Goal: Check status: Check status

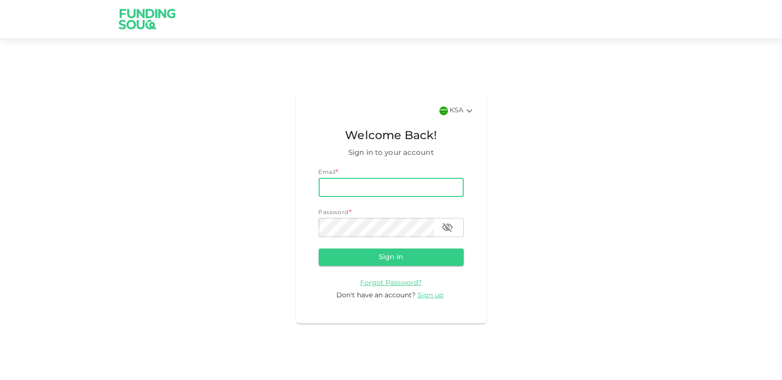
click at [403, 190] on input "email" at bounding box center [391, 187] width 145 height 19
paste input "[EMAIL_ADDRESS][DOMAIN_NAME]"
type input "[EMAIL_ADDRESS][DOMAIN_NAME]"
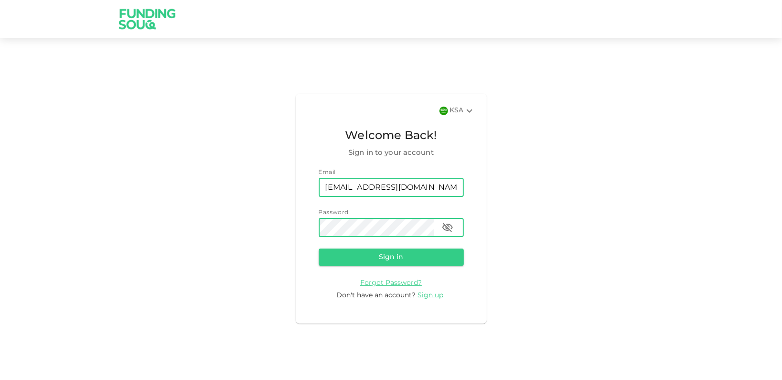
click at [319, 248] on button "Sign in" at bounding box center [391, 256] width 145 height 17
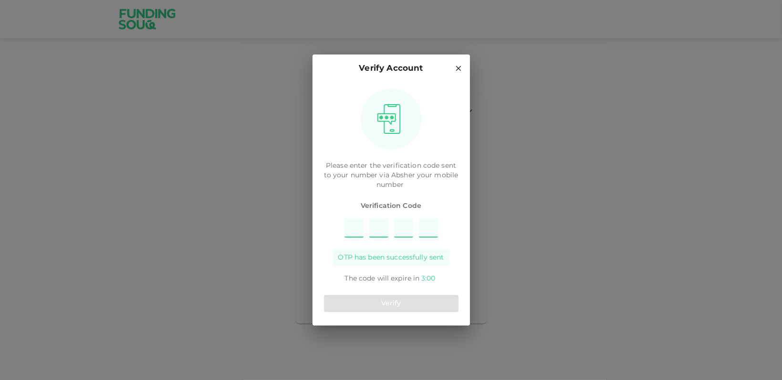
click at [349, 232] on input "Please enter OTP character 1" at bounding box center [354, 227] width 19 height 19
type input "2"
type input "5"
type input "9"
type input "8"
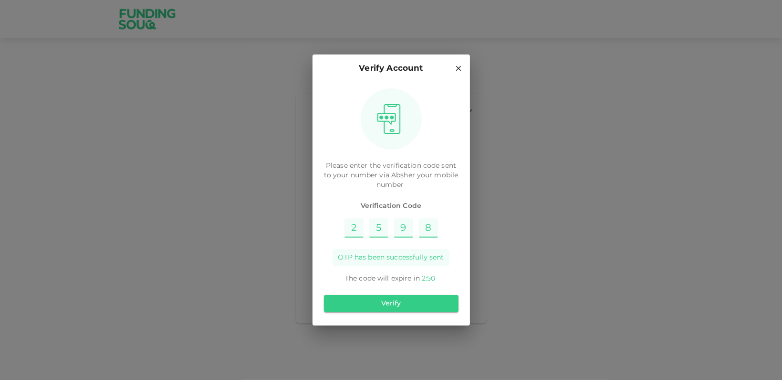
click at [393, 291] on div "Verify" at bounding box center [391, 303] width 135 height 25
click at [394, 302] on button "Verify" at bounding box center [391, 303] width 135 height 17
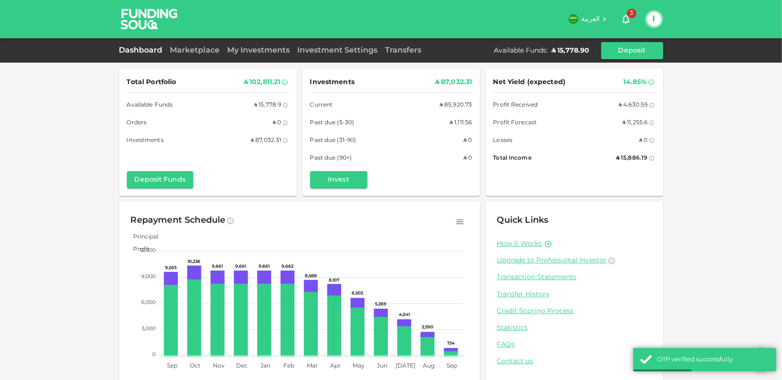
click at [466, 111] on div "Investments ʢ 87,032.31 Current ʢ 85,920.73 Past due (5-30) ʢ 1,111.56 Past due…" at bounding box center [391, 119] width 162 height 87
click at [456, 124] on div "ʢ 1,111.56" at bounding box center [461, 123] width 23 height 10
click at [456, 125] on div "ʢ 1,111.56" at bounding box center [461, 123] width 23 height 10
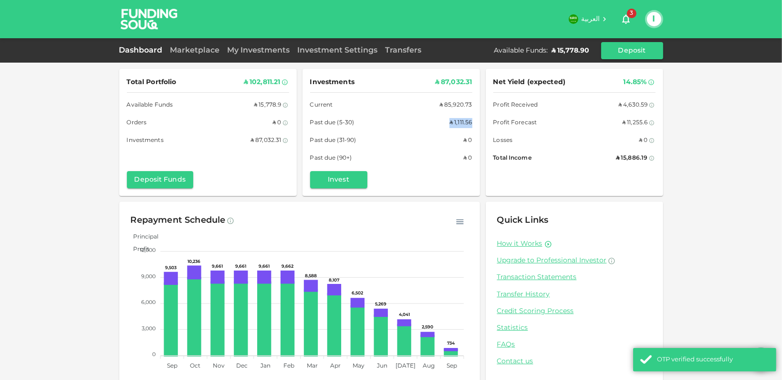
click at [456, 125] on div "ʢ 1,111.56" at bounding box center [461, 123] width 23 height 10
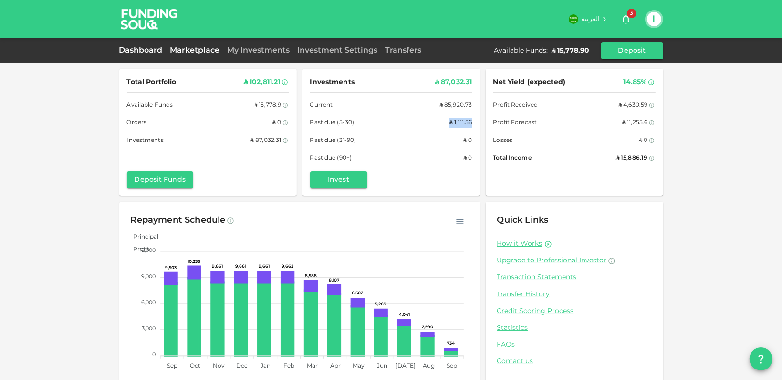
click at [201, 50] on link "Marketplace" at bounding box center [195, 50] width 57 height 7
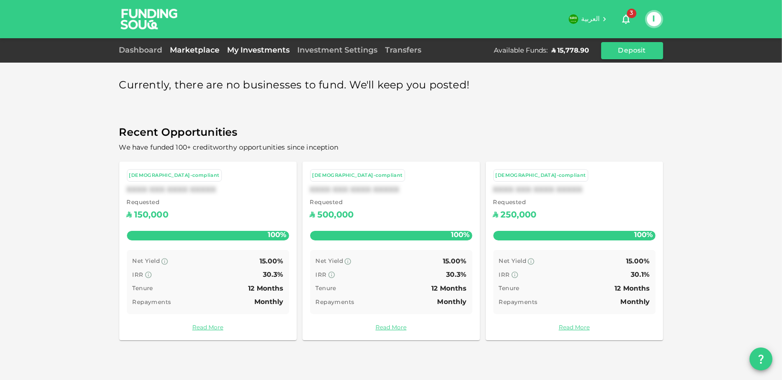
click at [231, 47] on link "My Investments" at bounding box center [259, 50] width 70 height 7
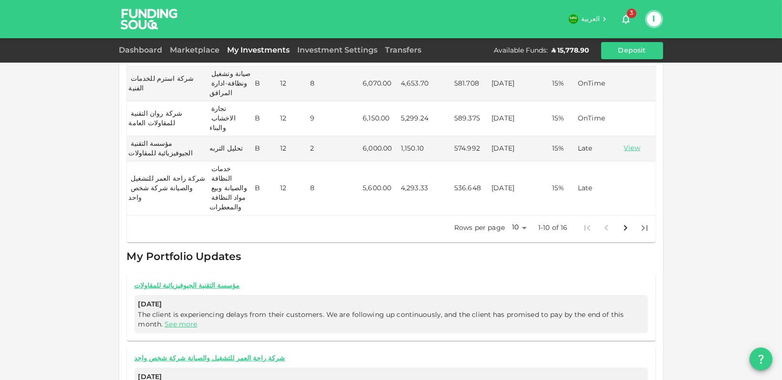
scroll to position [451, 0]
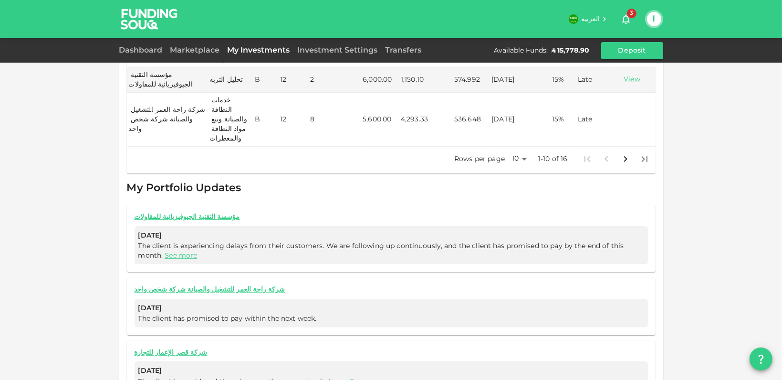
click at [373, 377] on span "The client has paid, and there is currently no overdue balance. See more" at bounding box center [391, 382] width 506 height 10
click at [366, 378] on link "See more" at bounding box center [366, 381] width 32 height 7
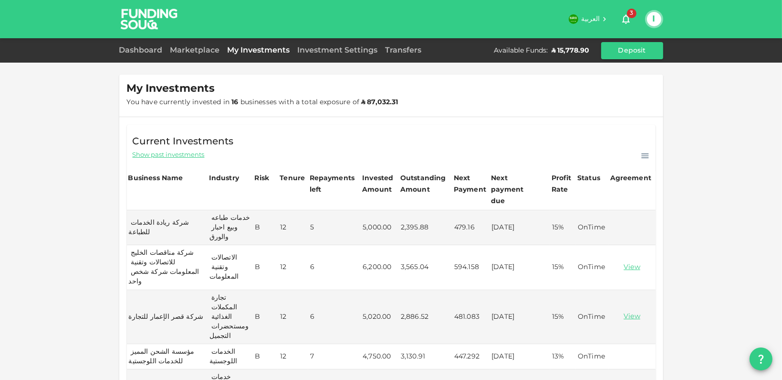
scroll to position [95, 0]
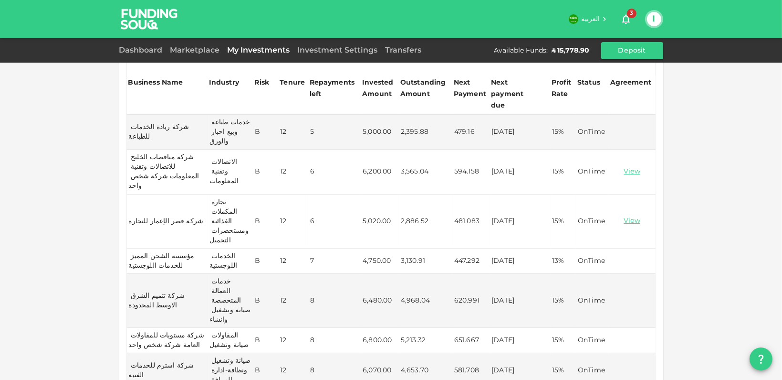
click at [162, 203] on td "شركة قصر الإعمار للتجارة" at bounding box center [167, 221] width 81 height 54
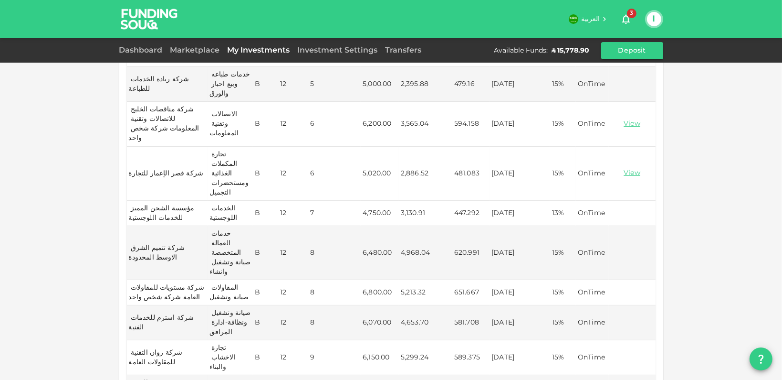
scroll to position [239, 0]
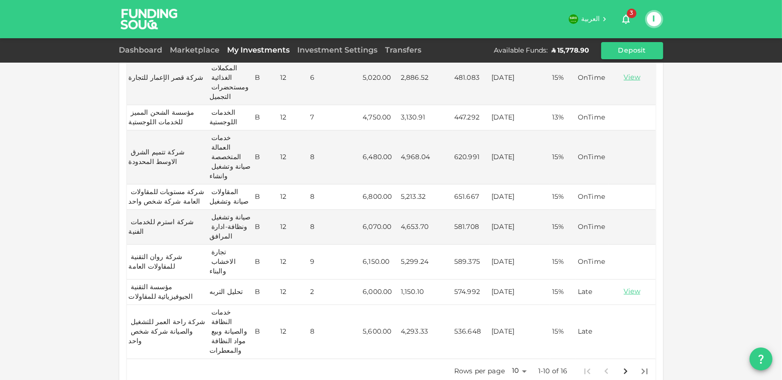
click at [179, 279] on td "مؤسسة التقنية الجيوفيزيائية للمقاولات" at bounding box center [167, 291] width 81 height 25
click at [167, 279] on td "مؤسسة التقنية الجيوفيزيائية للمقاولات" at bounding box center [167, 291] width 81 height 25
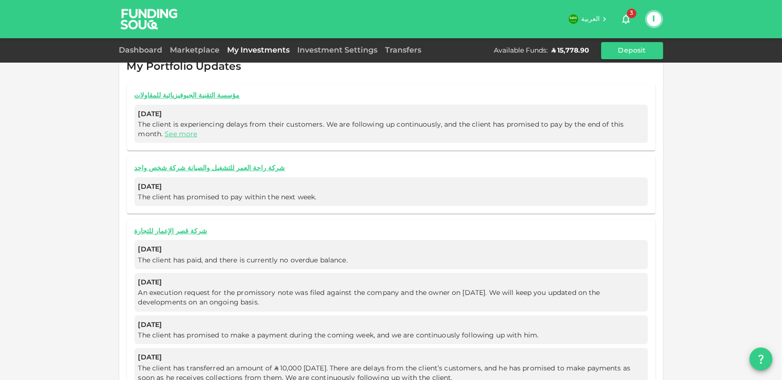
scroll to position [573, 0]
click at [206, 287] on span "An execution request for the promissory note was filed against the company and …" at bounding box center [391, 296] width 506 height 19
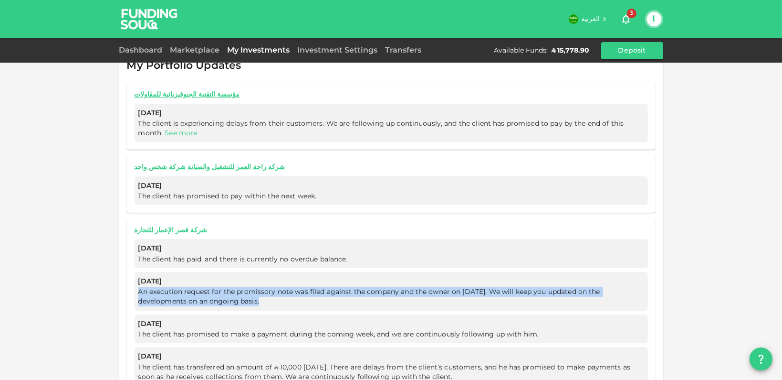
click at [167, 288] on span "An execution request for the promissory note was filed against the company and …" at bounding box center [369, 296] width 462 height 16
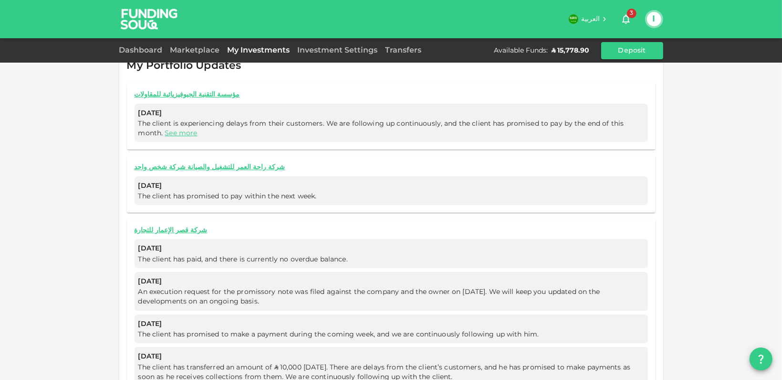
scroll to position [477, 0]
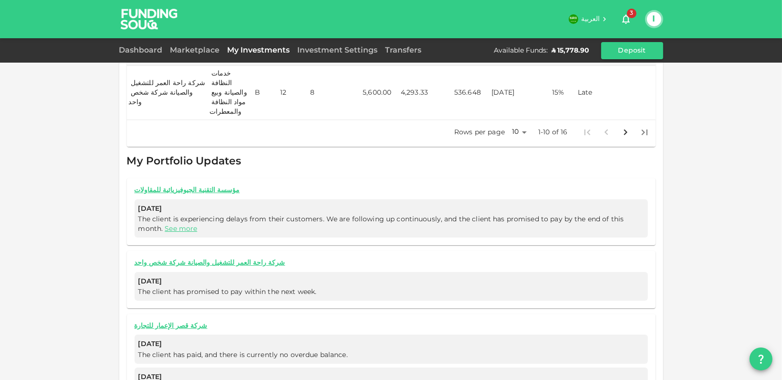
click at [241, 288] on span "The client has promised to pay within the next week." at bounding box center [227, 291] width 179 height 7
click at [211, 287] on span "The client has promised to pay within the next week." at bounding box center [391, 292] width 506 height 10
click at [181, 225] on link "See more" at bounding box center [181, 228] width 32 height 7
